Goal: Information Seeking & Learning: Learn about a topic

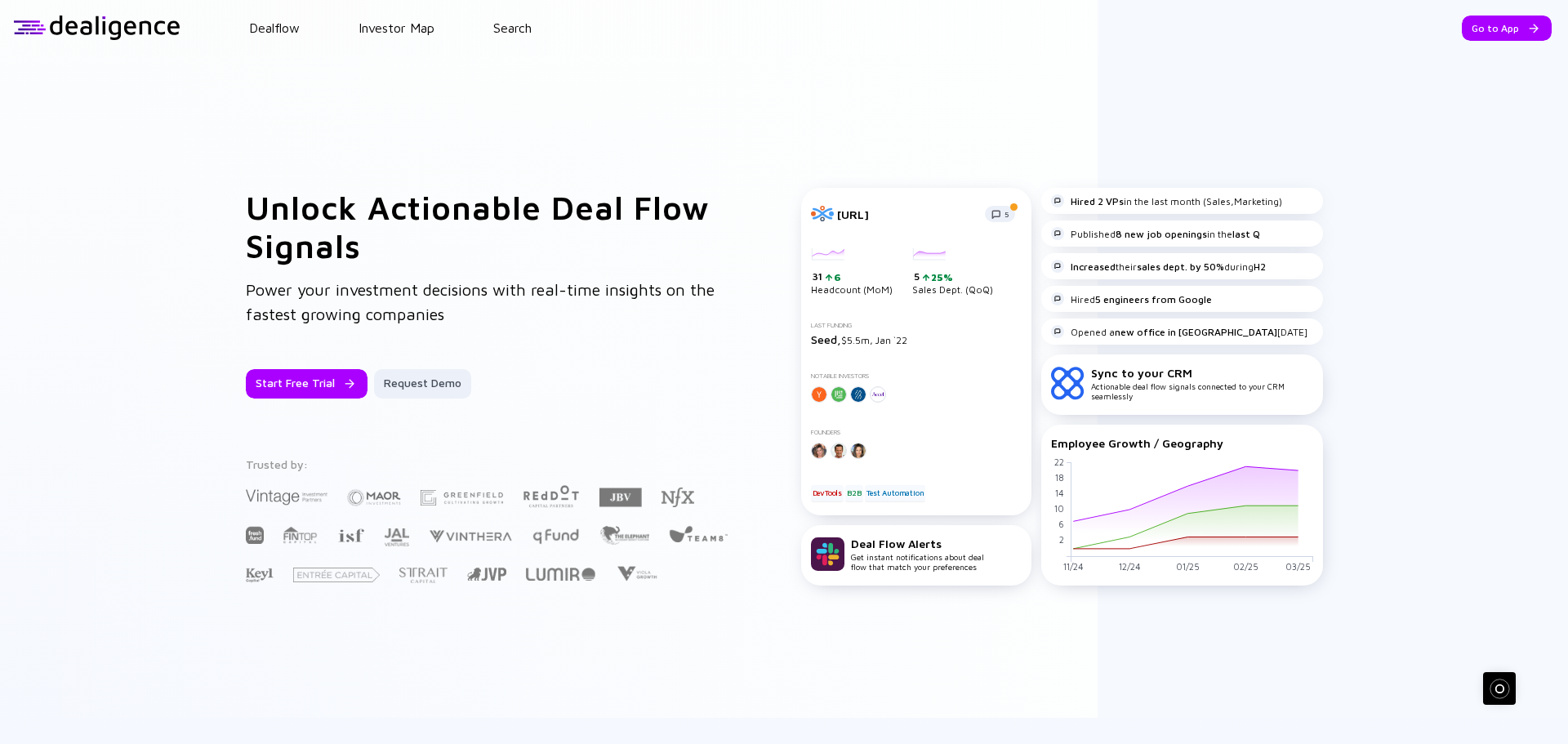
drag, startPoint x: 0, startPoint y: 0, endPoint x: 1471, endPoint y: 27, distance: 1471.2
click at [1470, 28] on div "Go to App" at bounding box center [1506, 28] width 89 height 25
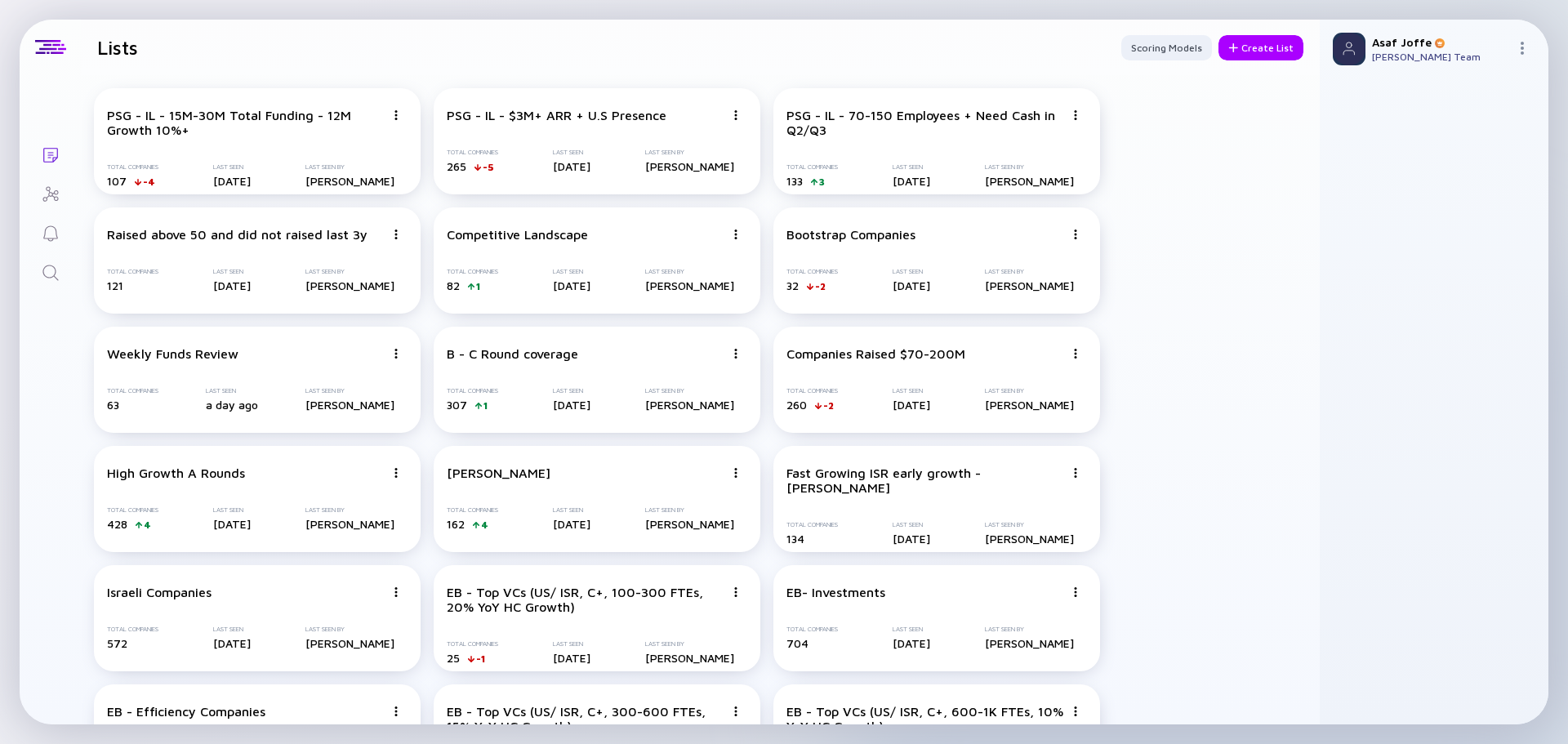
click at [55, 270] on icon "Search" at bounding box center [50, 272] width 15 height 15
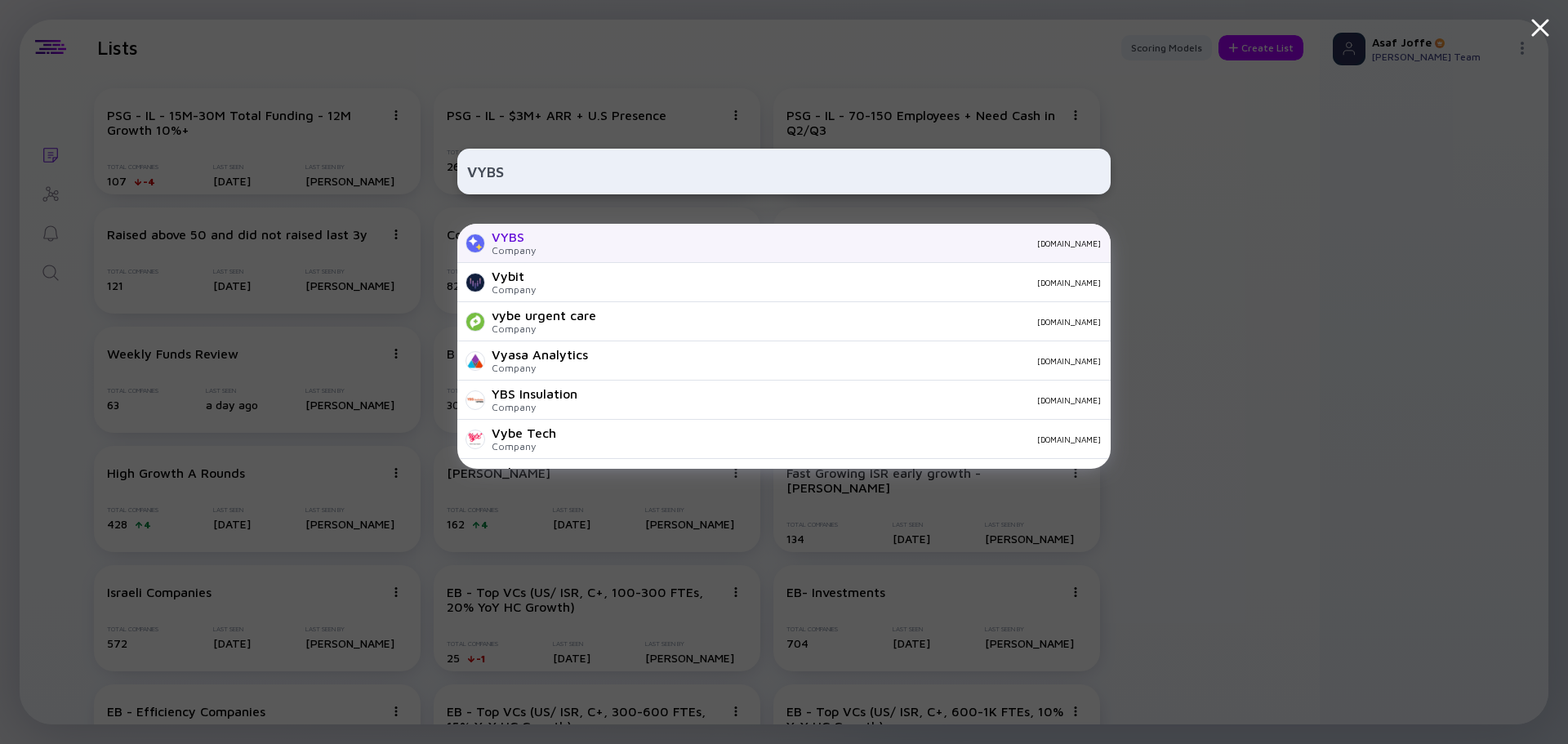
type input "VYBS"
click at [595, 235] on div "VYBS Company [DOMAIN_NAME]" at bounding box center [783, 243] width 653 height 39
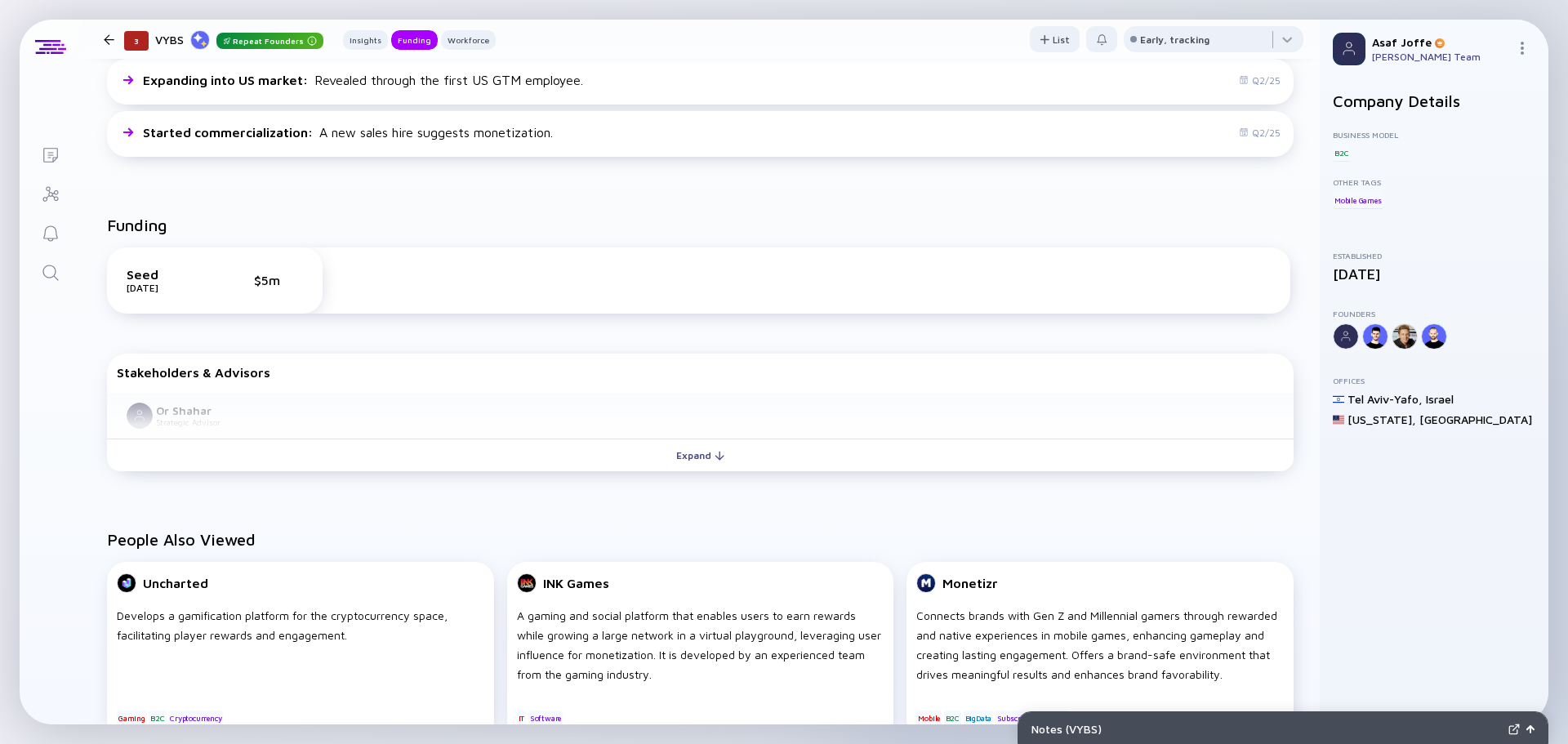
scroll to position [489, 0]
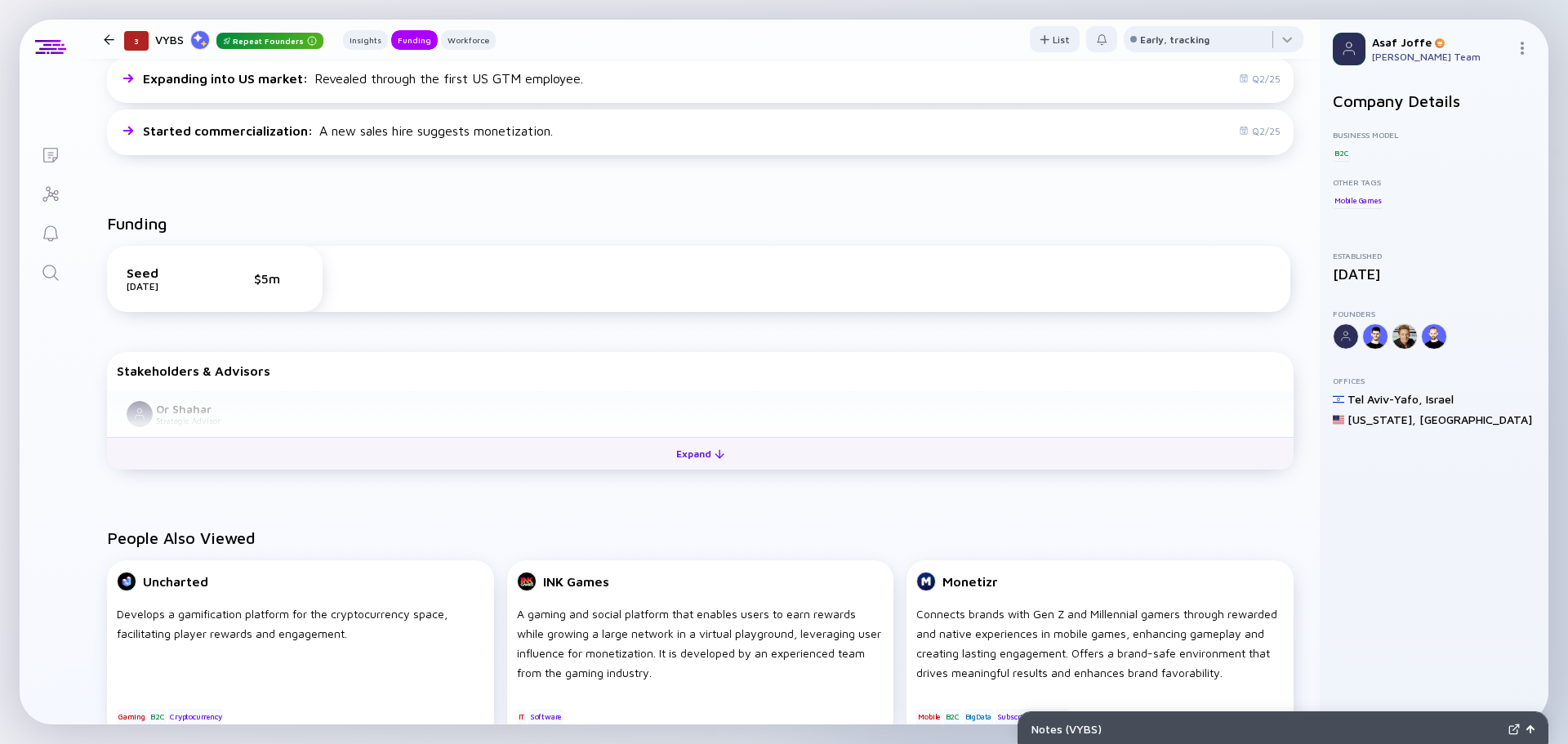
drag, startPoint x: 705, startPoint y: 464, endPoint x: 697, endPoint y: 457, distance: 10.6
click at [705, 464] on div "Expand" at bounding box center [700, 453] width 68 height 25
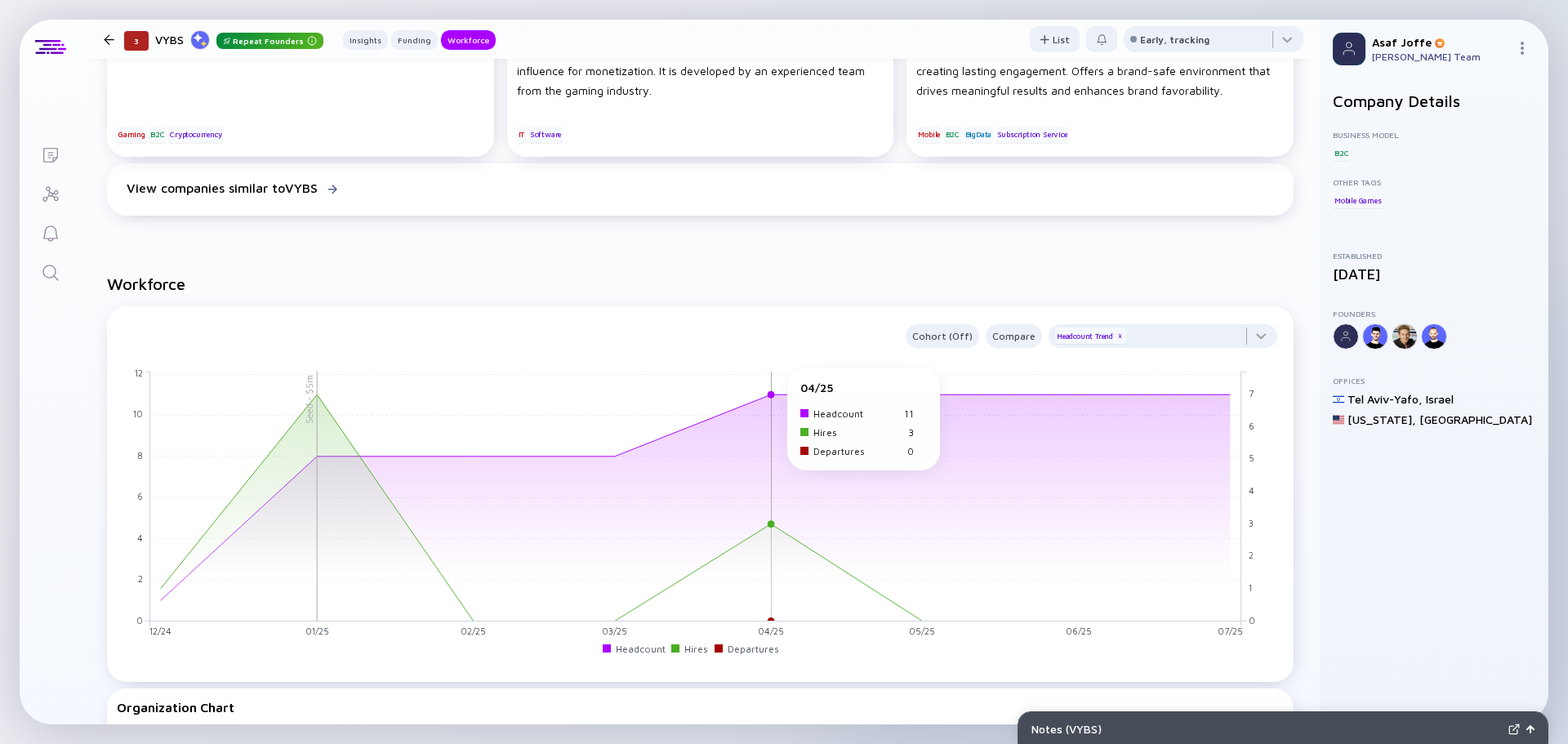
scroll to position [1061, 0]
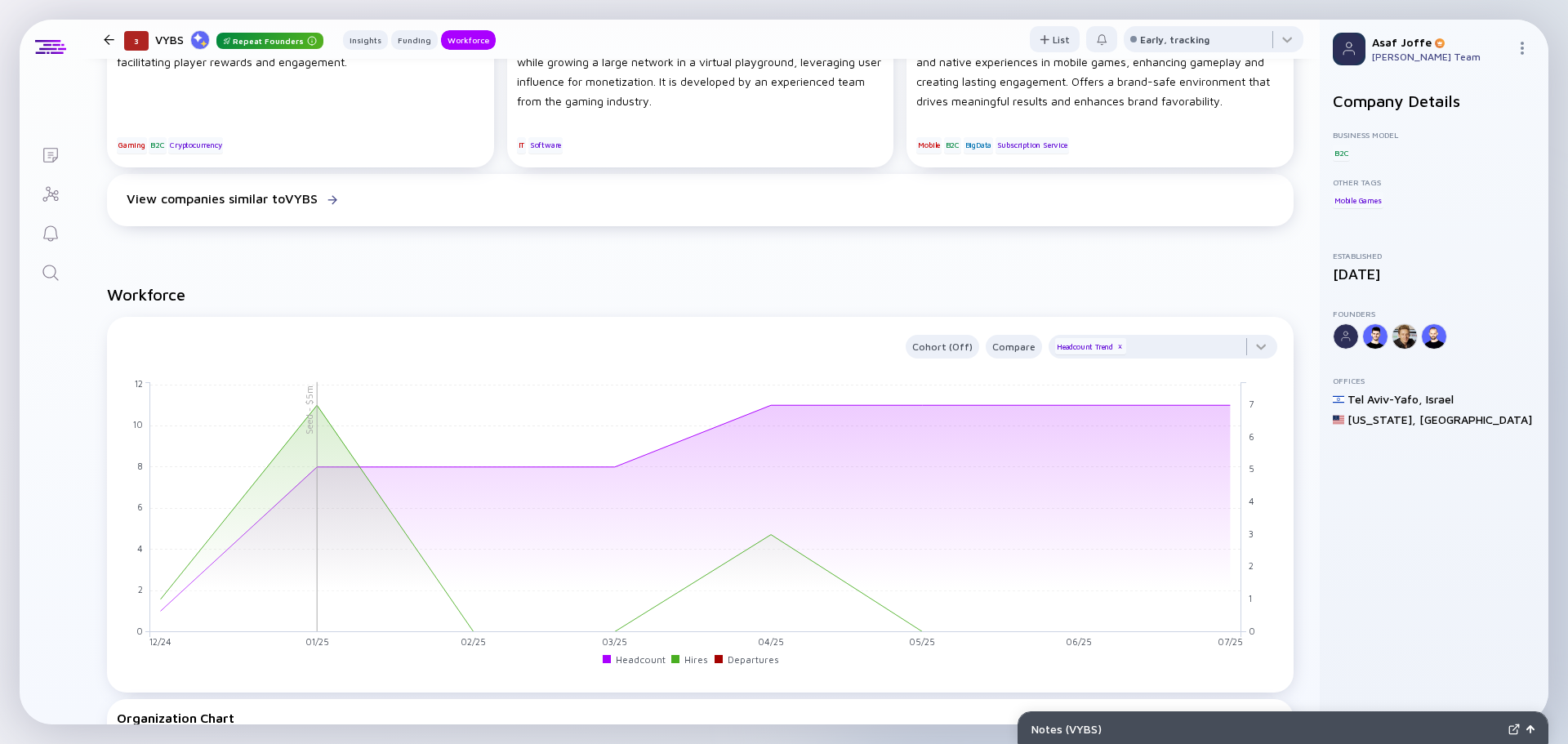
click at [49, 271] on icon "Search" at bounding box center [51, 273] width 20 height 20
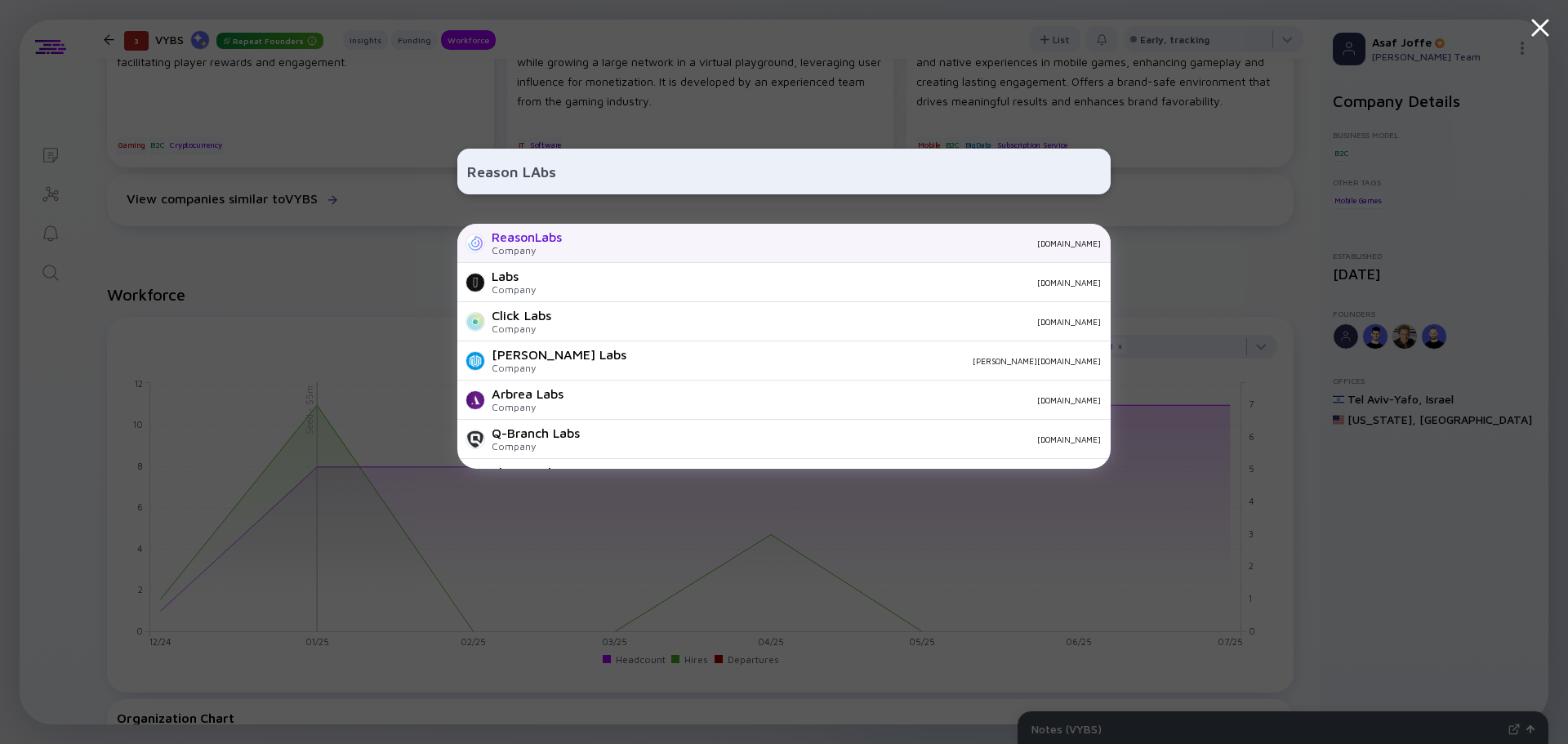
type input "Reason LAbs"
click at [519, 251] on div "Company" at bounding box center [527, 250] width 70 height 13
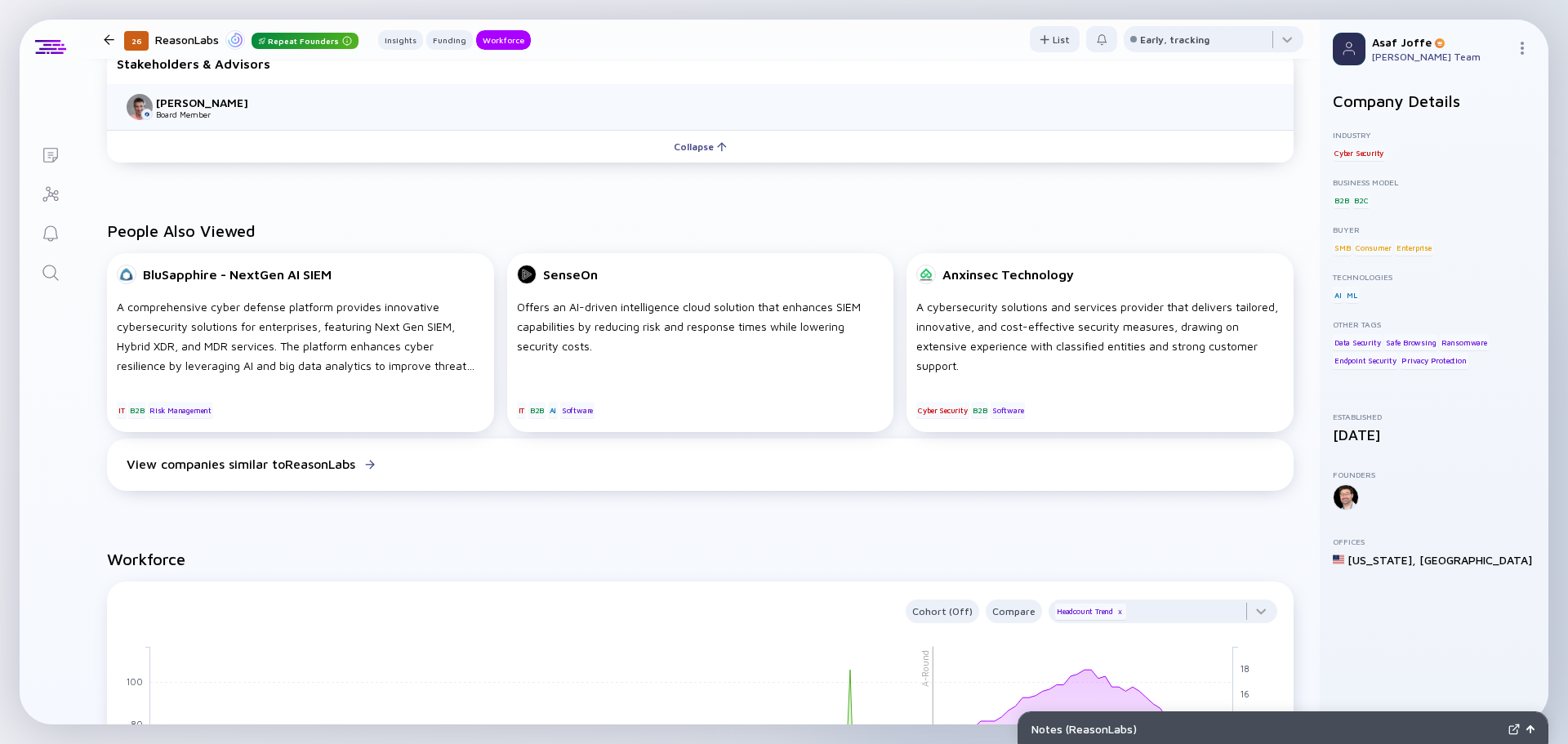
scroll to position [1061, 0]
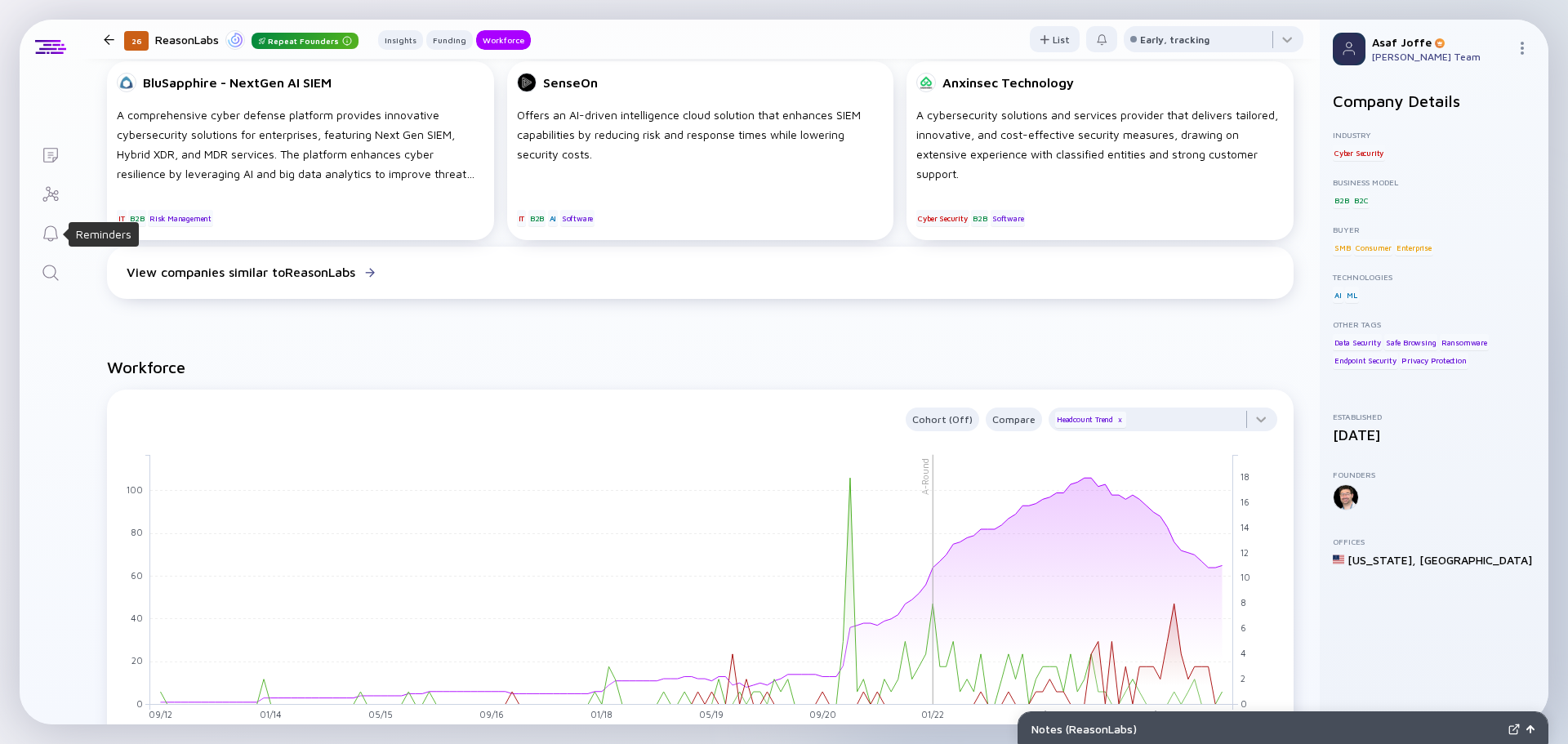
click at [56, 265] on icon "Search" at bounding box center [51, 273] width 20 height 20
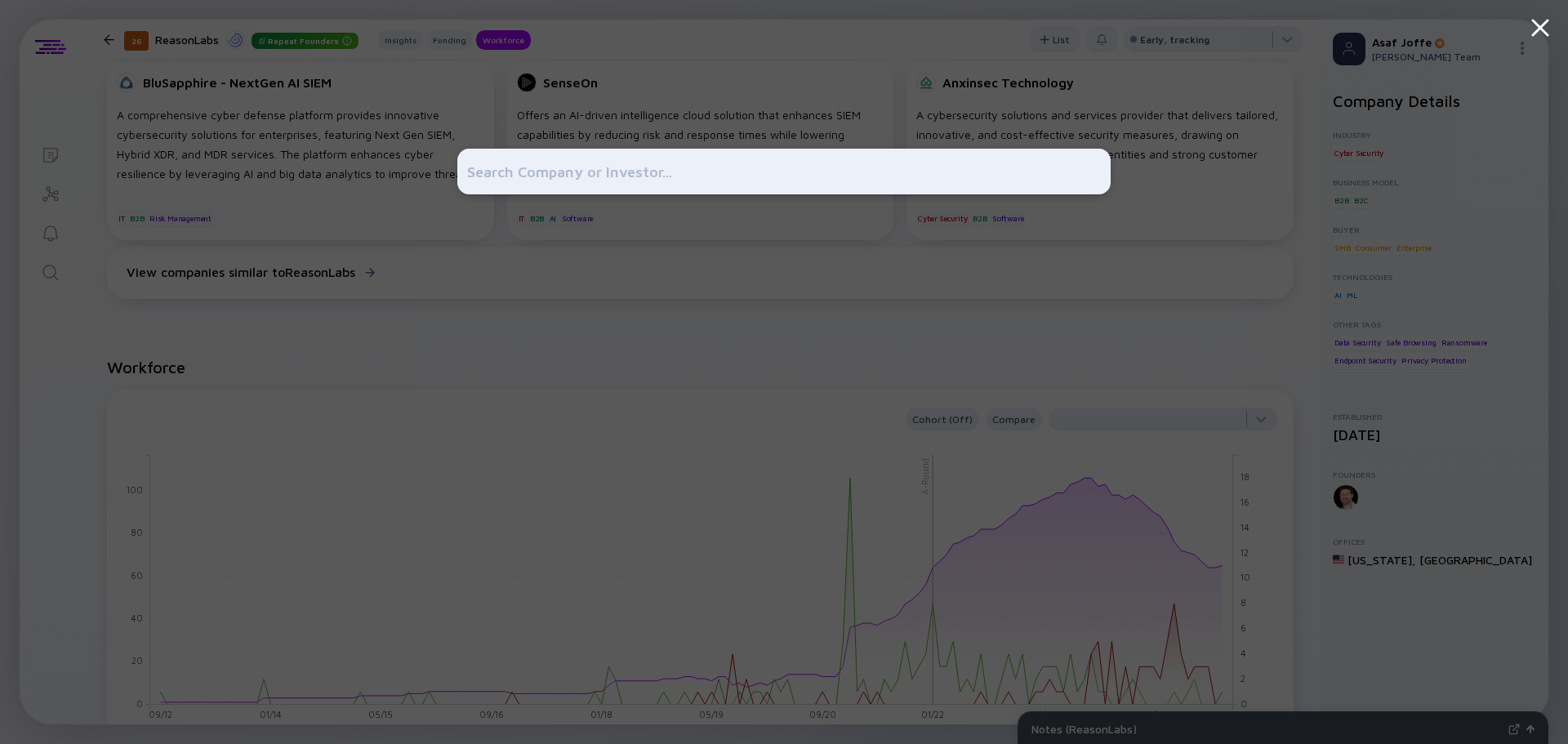
type input "Kubiya"
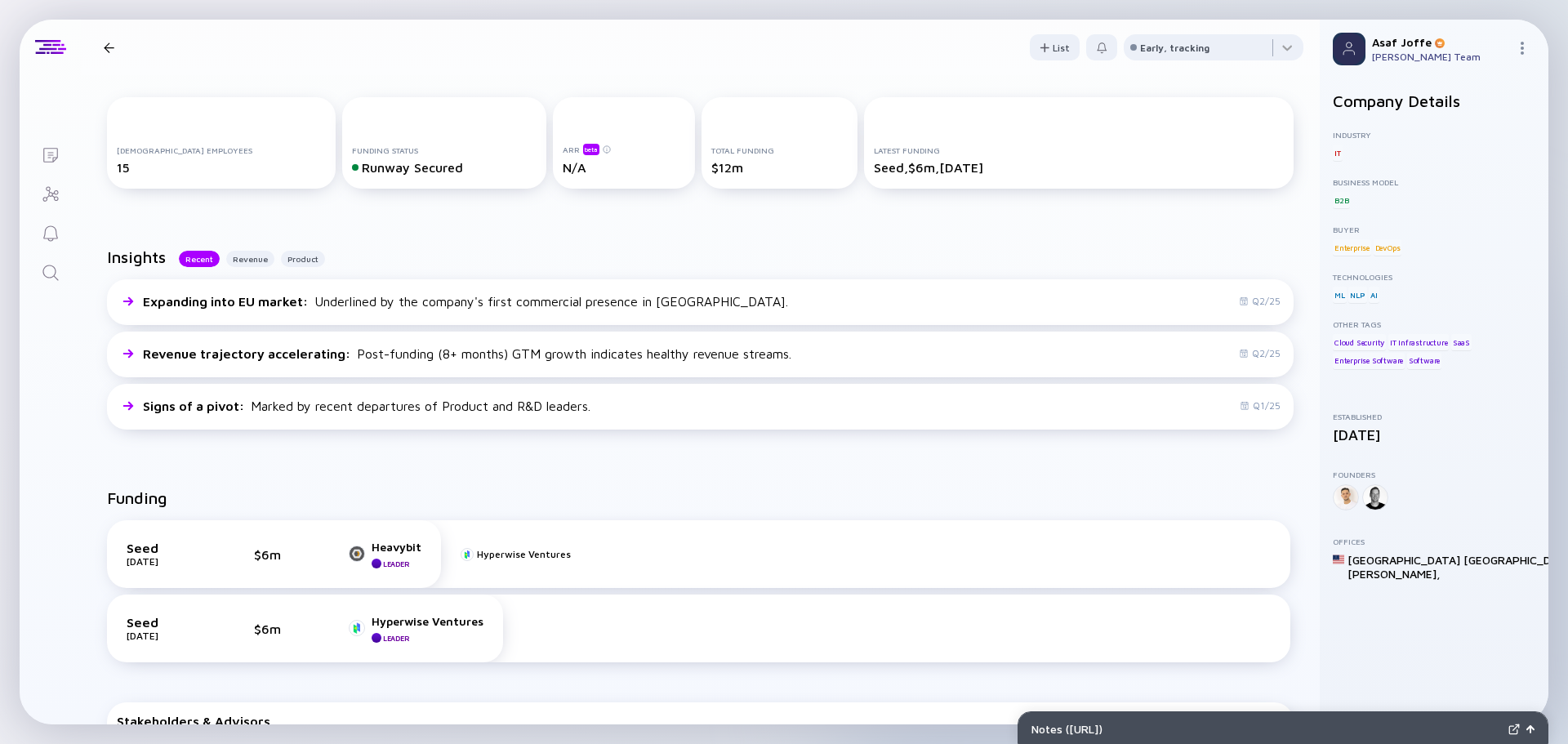
scroll to position [245, 0]
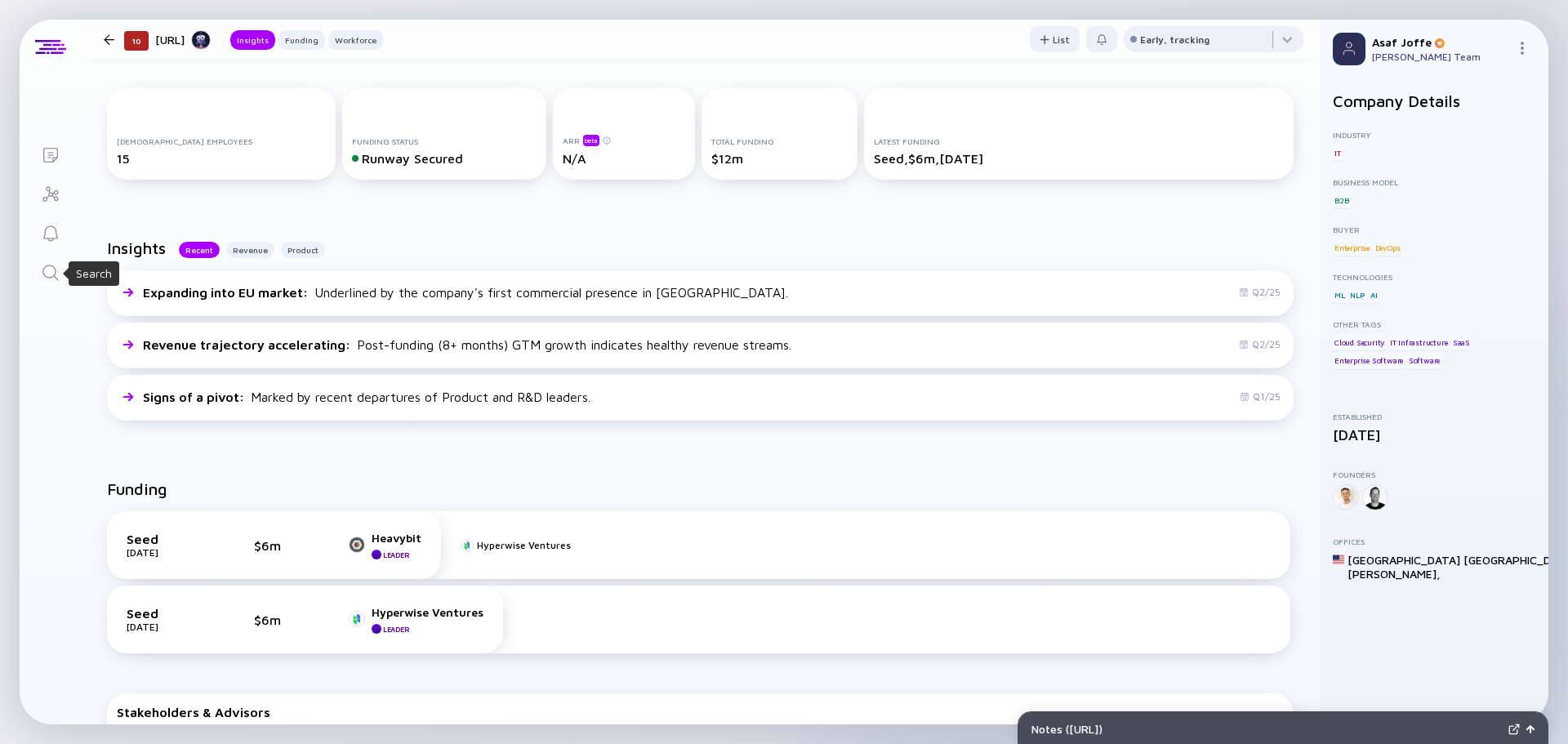
click at [52, 276] on icon "Search" at bounding box center [51, 273] width 20 height 20
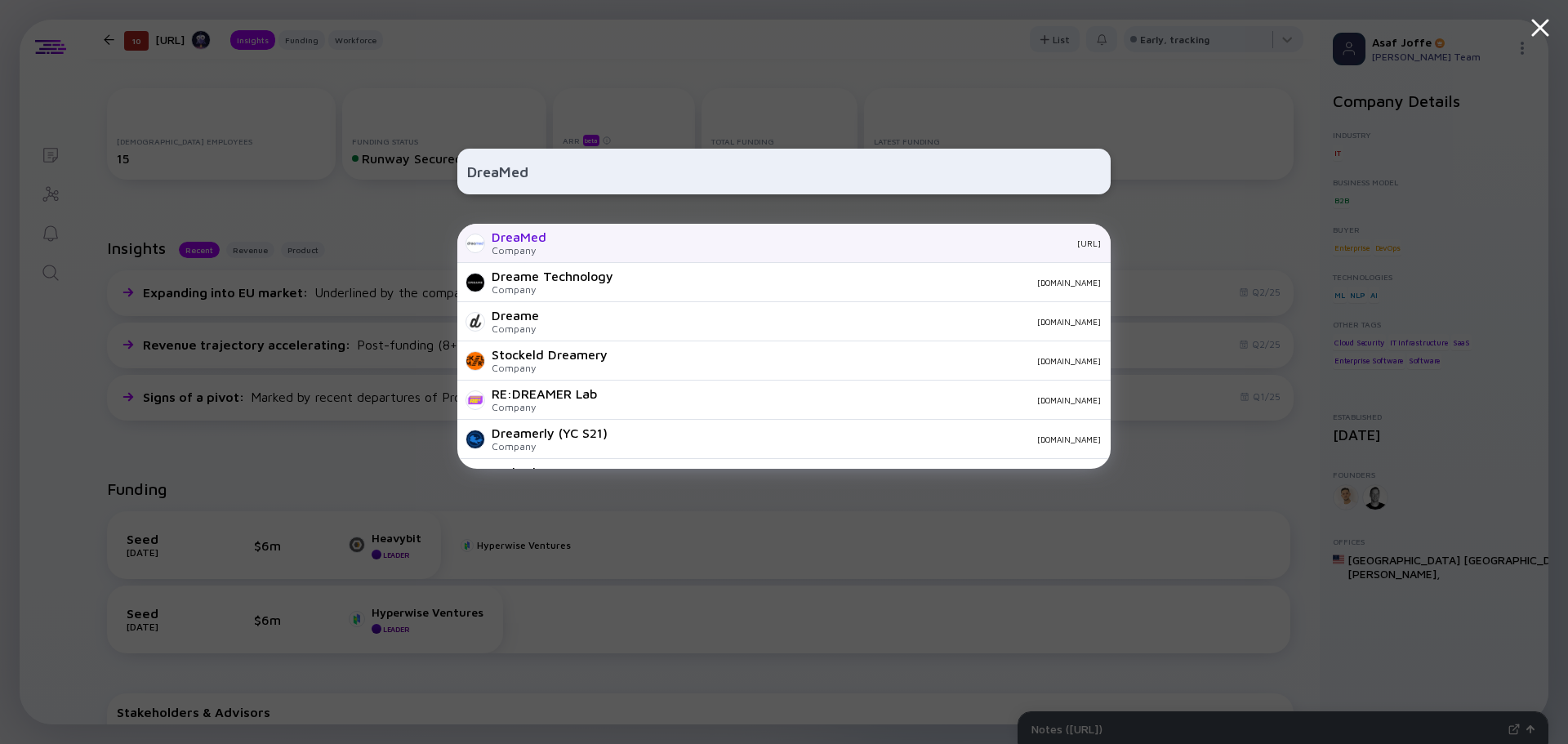
type input "DreaMed"
click at [608, 244] on div "[URL]" at bounding box center [829, 243] width 541 height 10
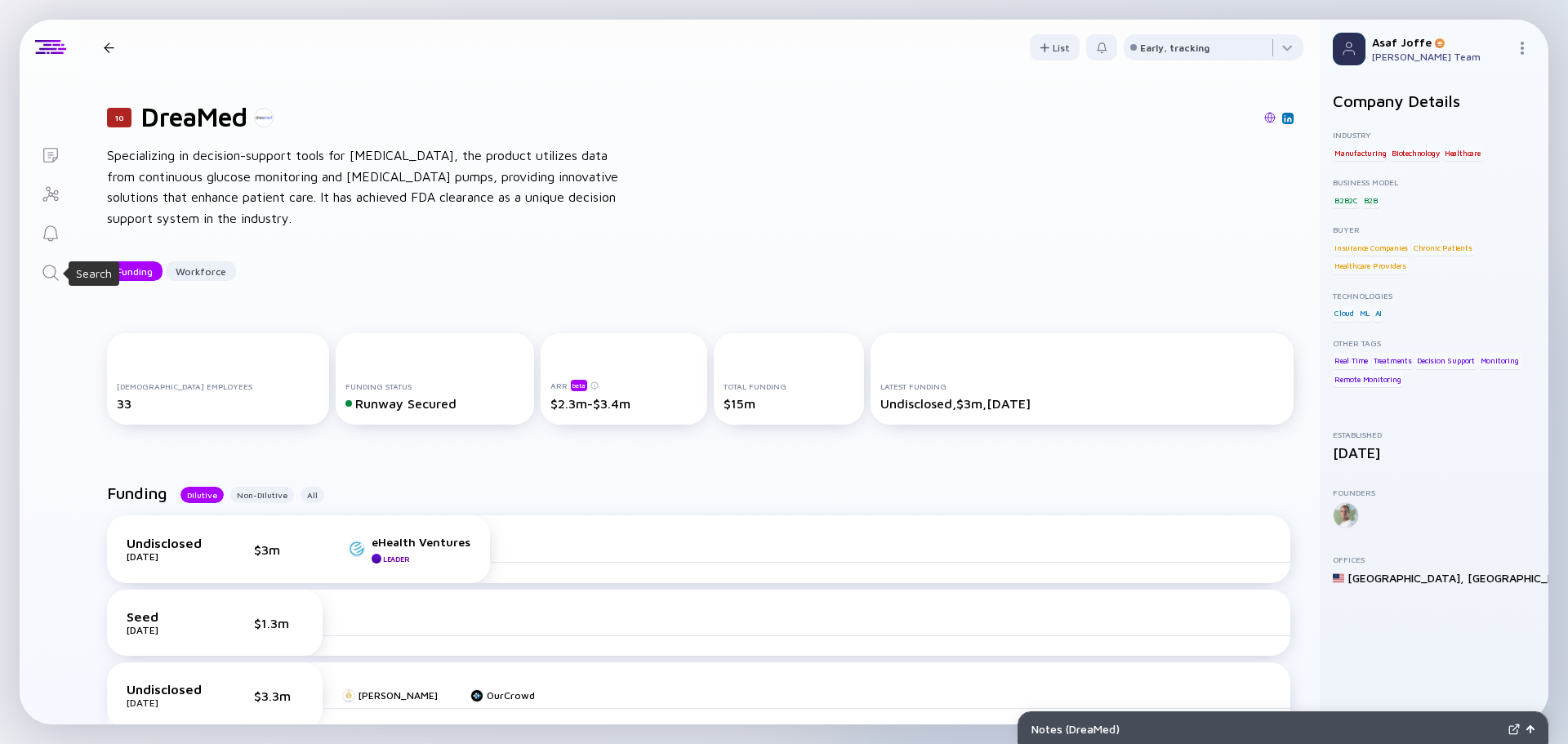
click at [59, 275] on icon "Search" at bounding box center [51, 273] width 20 height 20
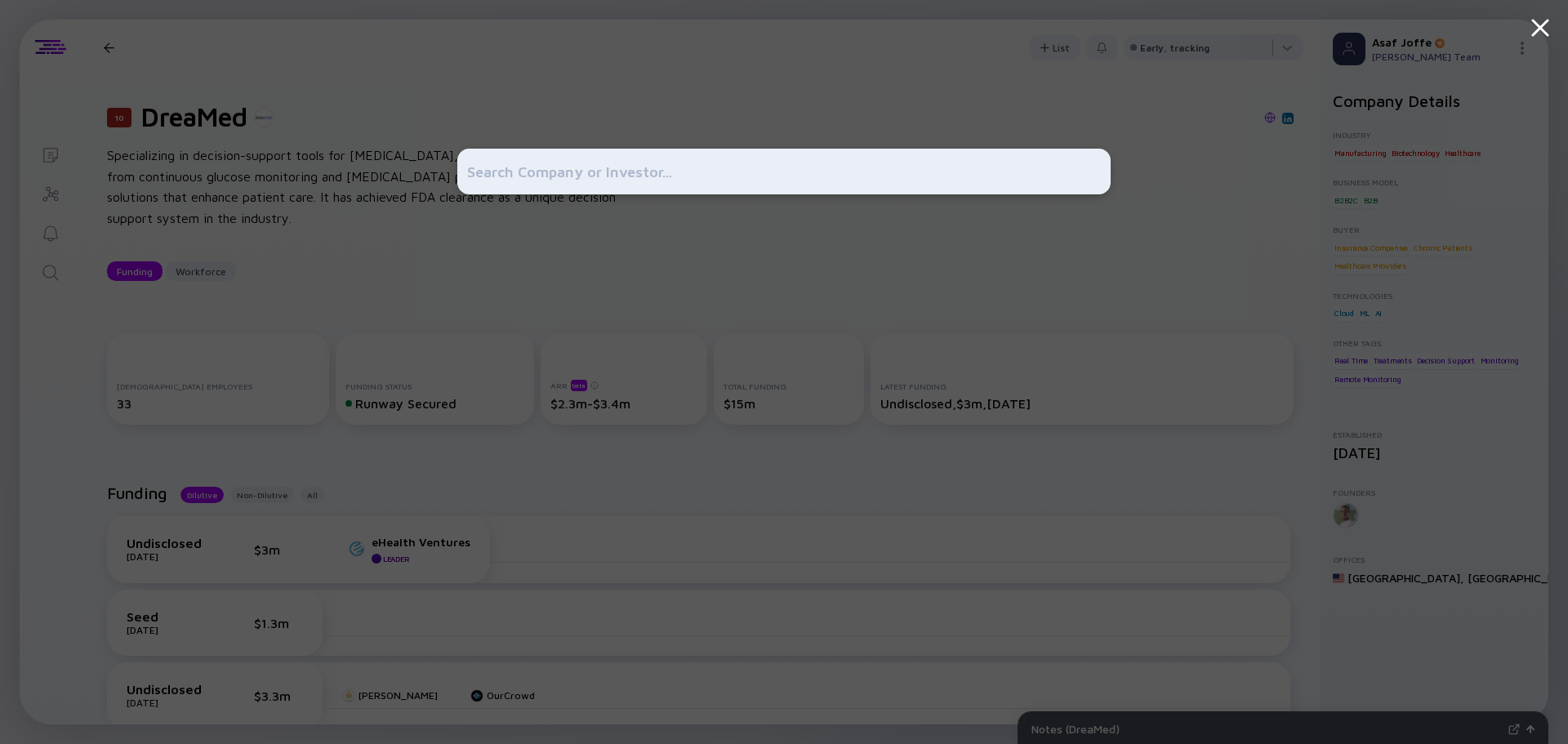
drag, startPoint x: 59, startPoint y: 275, endPoint x: 568, endPoint y: 152, distance: 523.7
click at [570, 149] on div at bounding box center [783, 172] width 653 height 46
click at [554, 172] on input "text" at bounding box center [784, 172] width 634 height 30
paste input "[PERSON_NAME]"
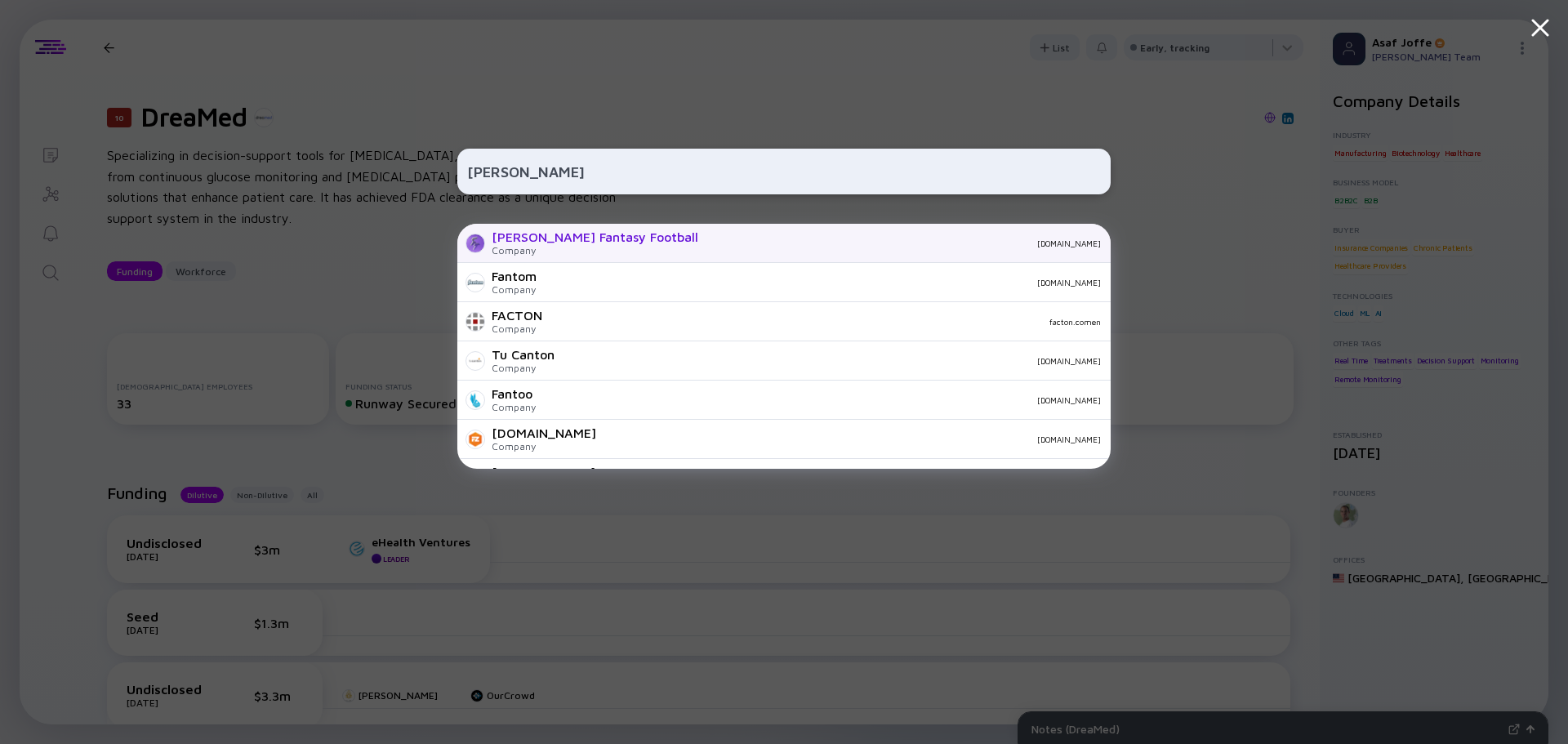
type input "[PERSON_NAME]"
click at [504, 241] on div "[PERSON_NAME] Fantasy Football" at bounding box center [594, 237] width 207 height 14
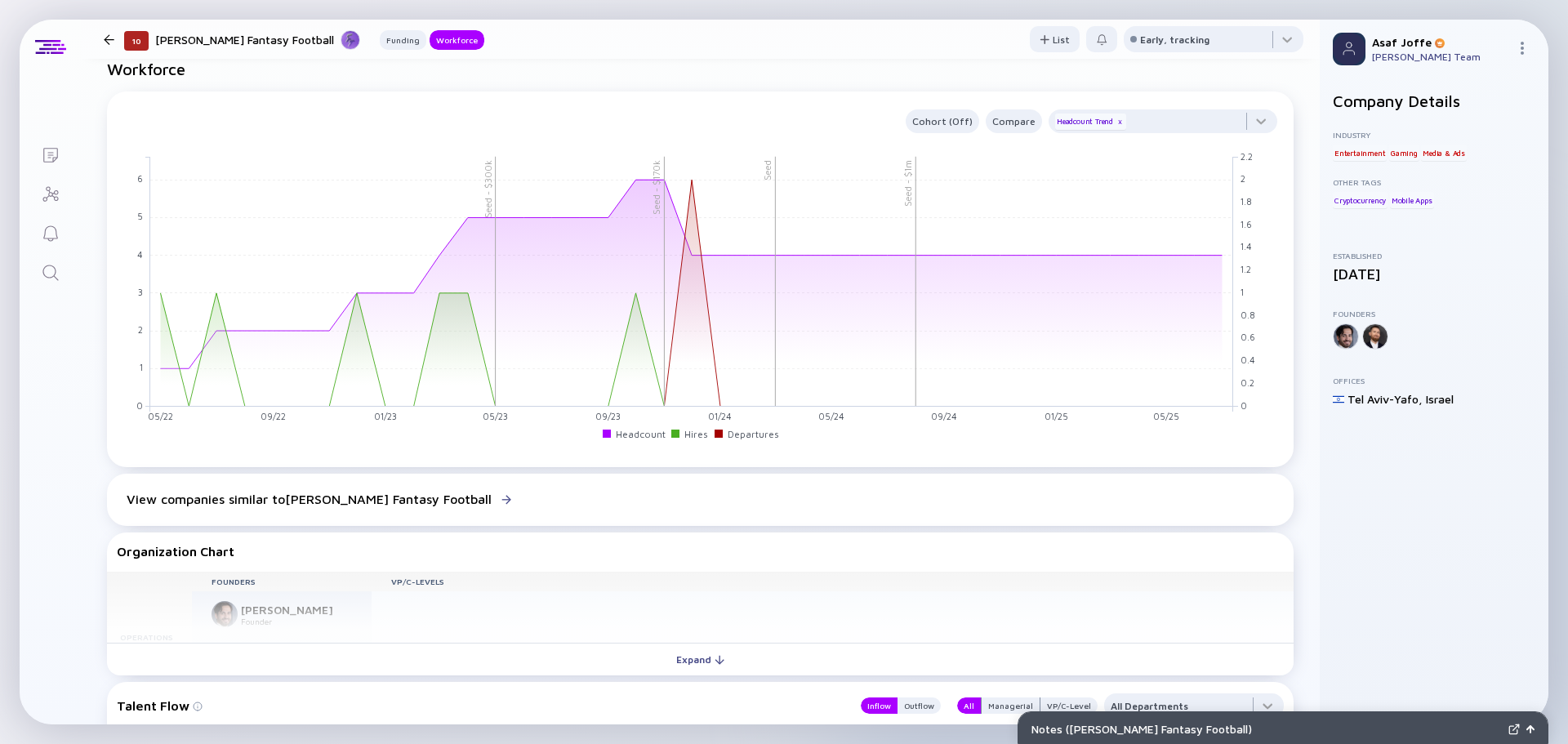
scroll to position [735, 0]
